Goal: Task Accomplishment & Management: Manage account settings

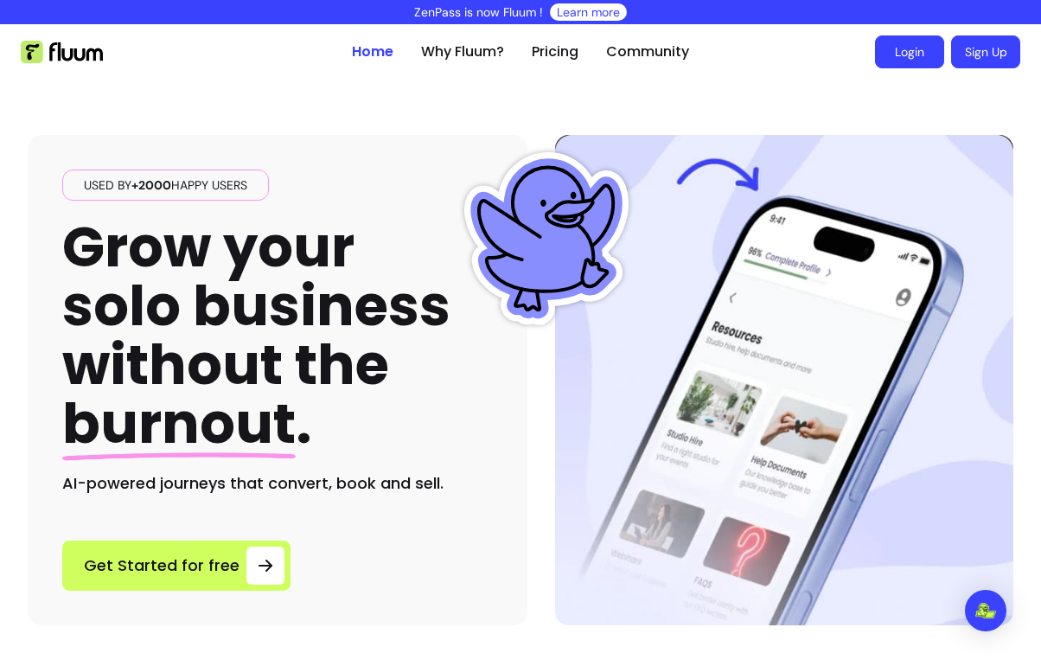
click at [882, 50] on link "Login" at bounding box center [909, 51] width 69 height 33
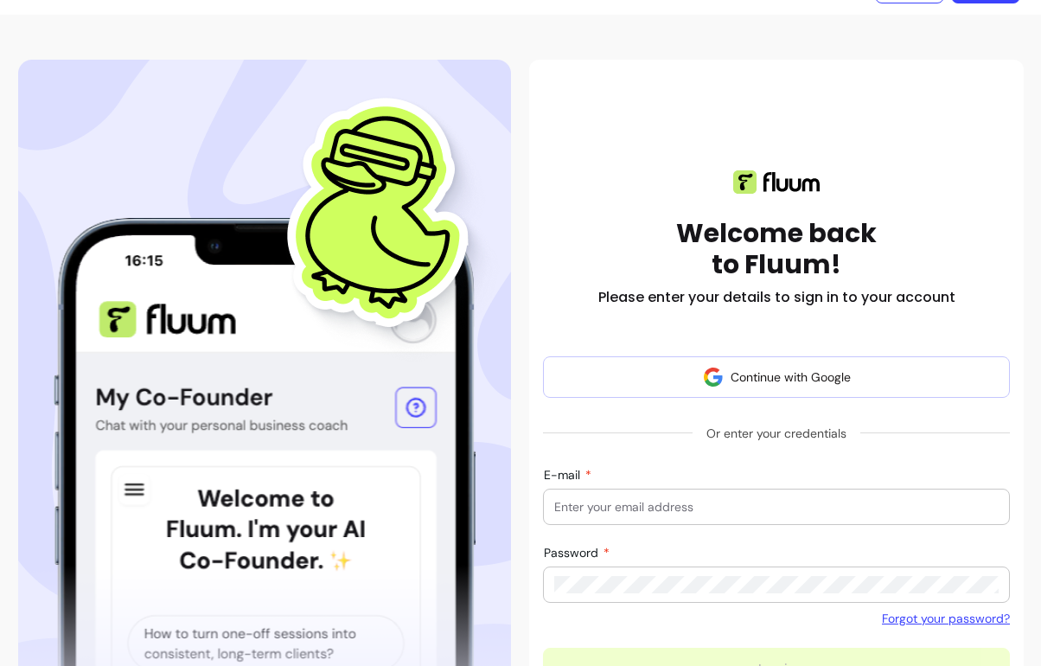
scroll to position [84, 0]
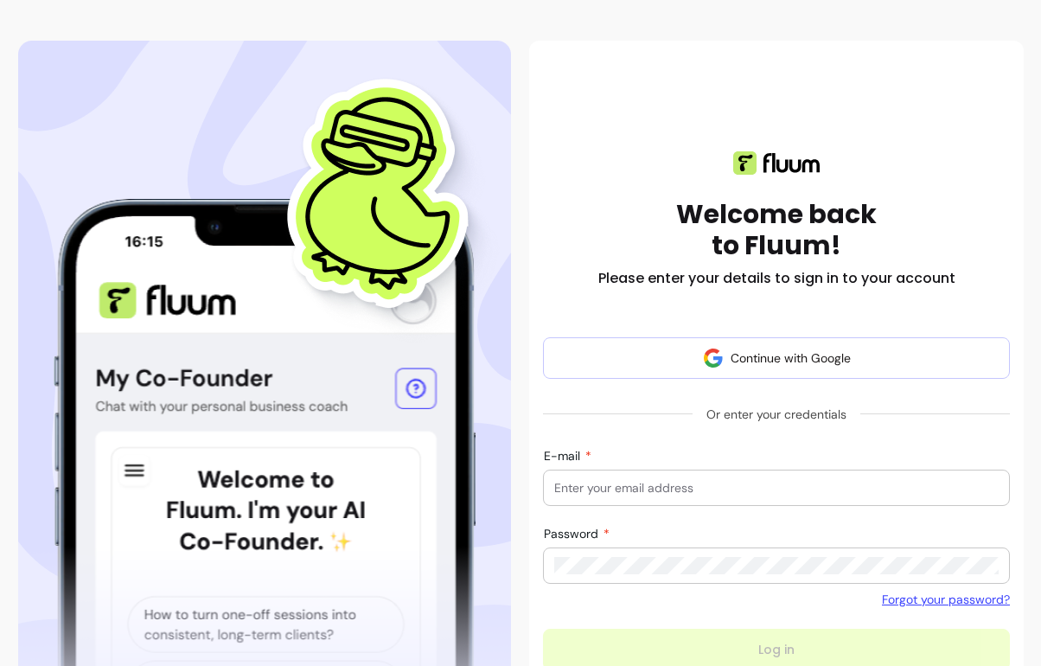
click at [600, 486] on input "E-mail" at bounding box center [776, 487] width 444 height 17
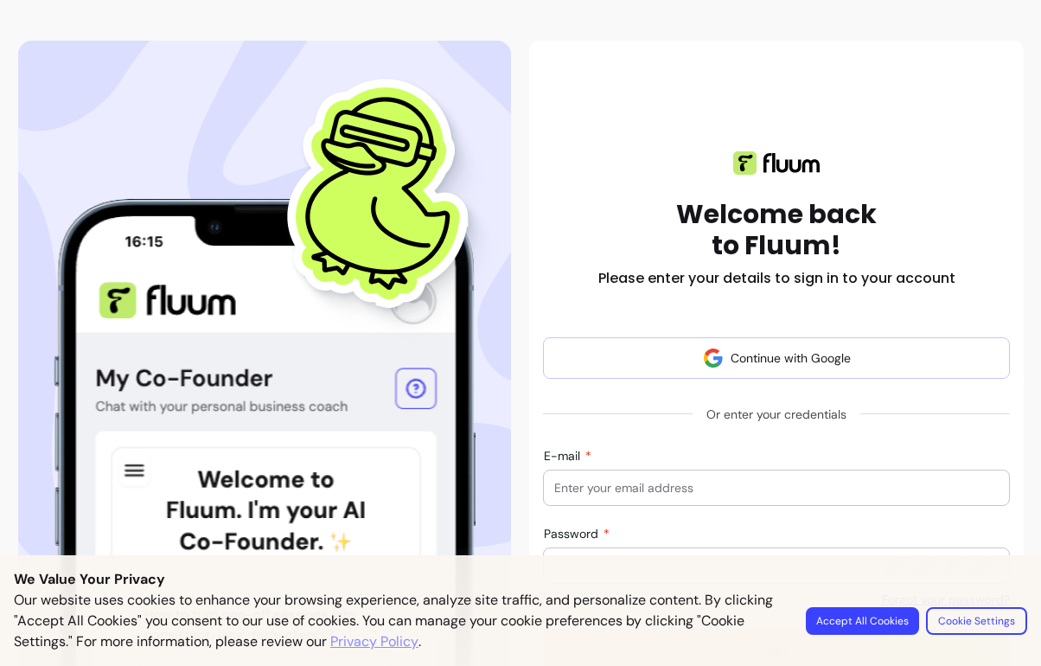
click at [636, 482] on input "E-mail" at bounding box center [776, 487] width 444 height 17
click at [602, 502] on div at bounding box center [776, 487] width 444 height 35
click at [601, 493] on input "E-mail" at bounding box center [776, 487] width 444 height 17
type input "[EMAIL_ADDRESS][DOMAIN_NAME]"
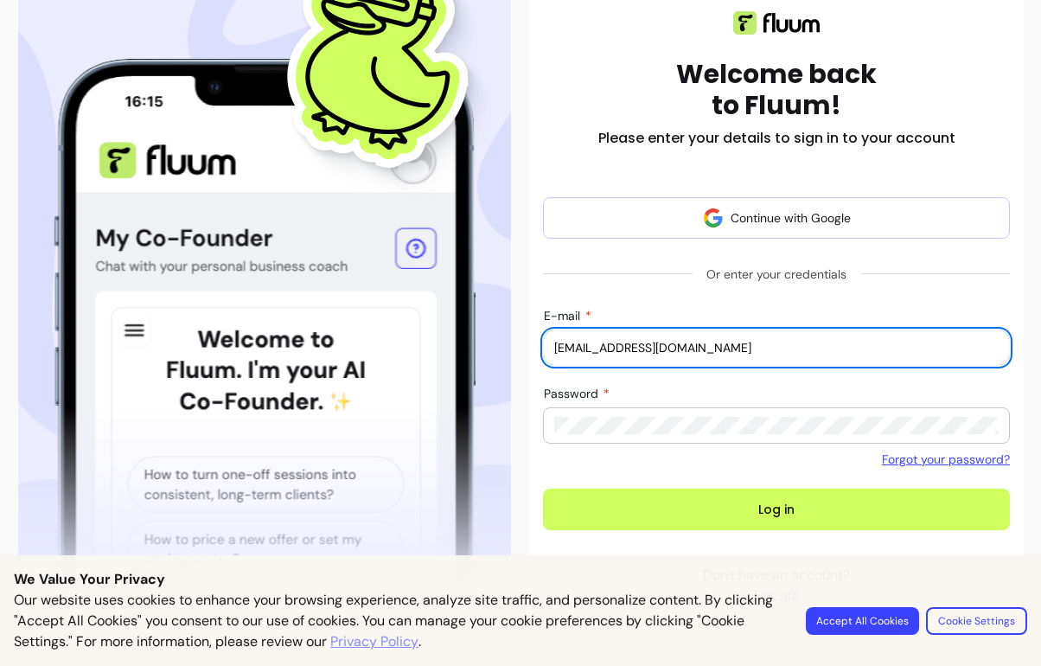
scroll to position [268, 0]
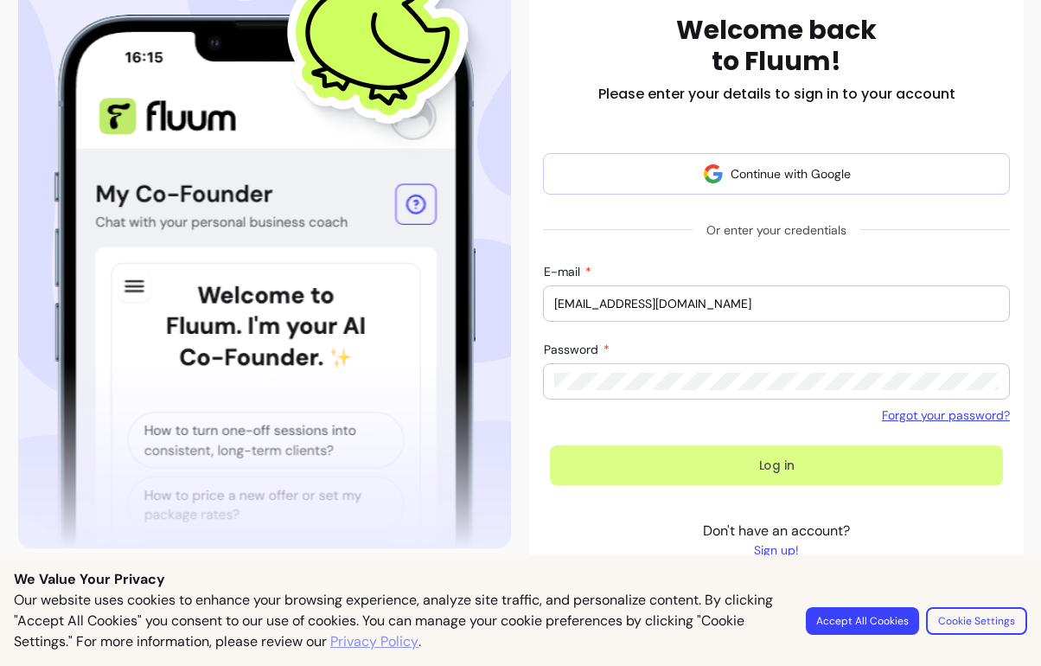
click at [777, 463] on button "Log in" at bounding box center [776, 465] width 453 height 41
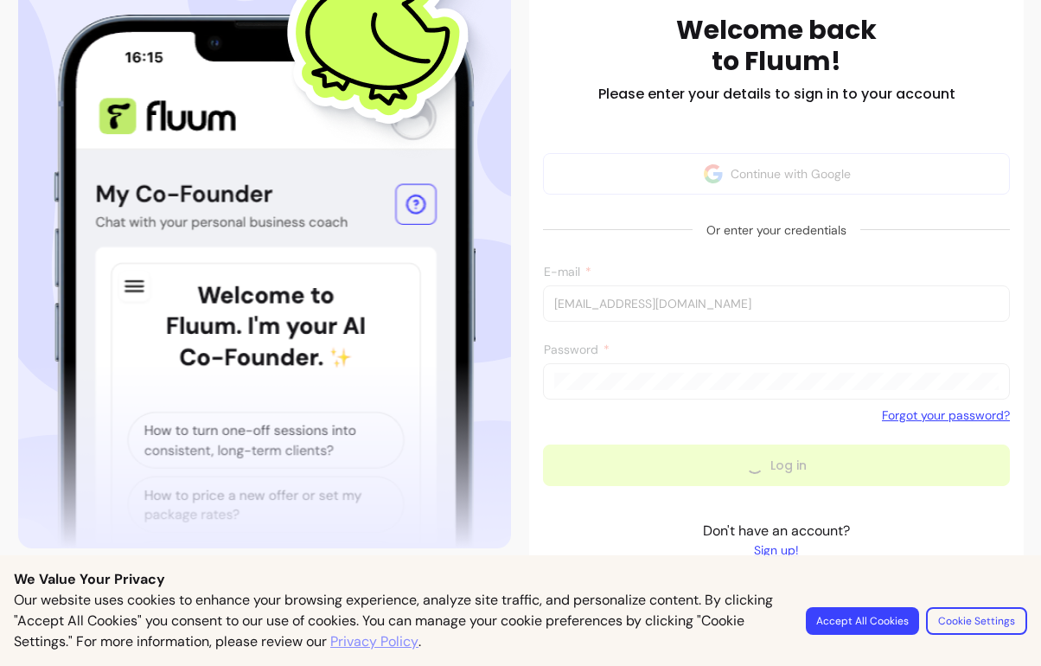
click at [871, 627] on button "Accept All Cookies" at bounding box center [862, 621] width 113 height 28
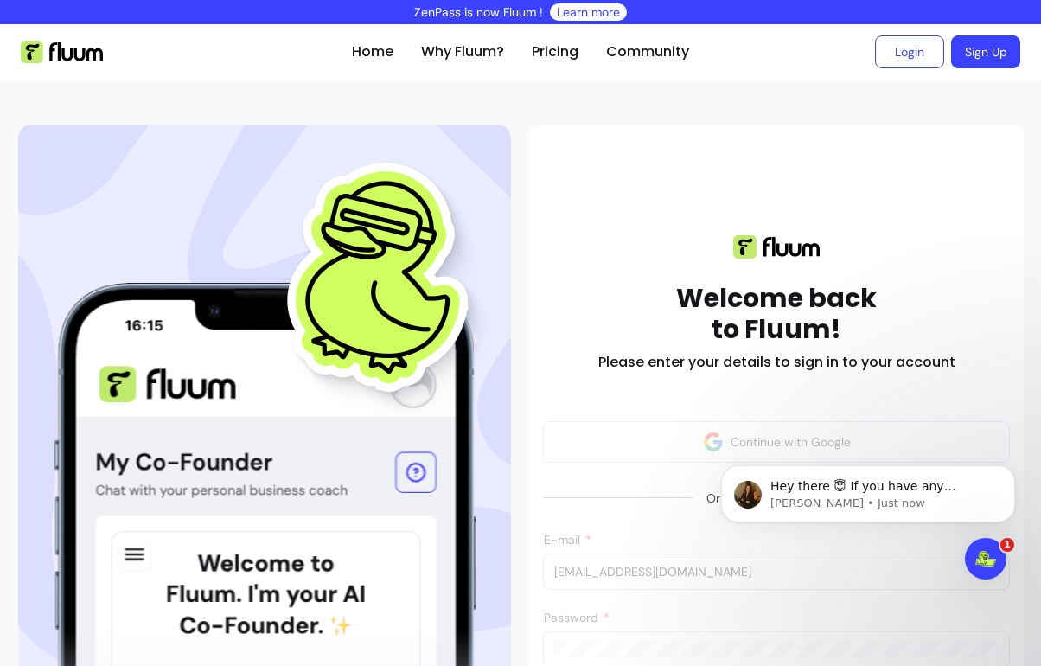
scroll to position [0, 0]
